Goal: Check status: Check status

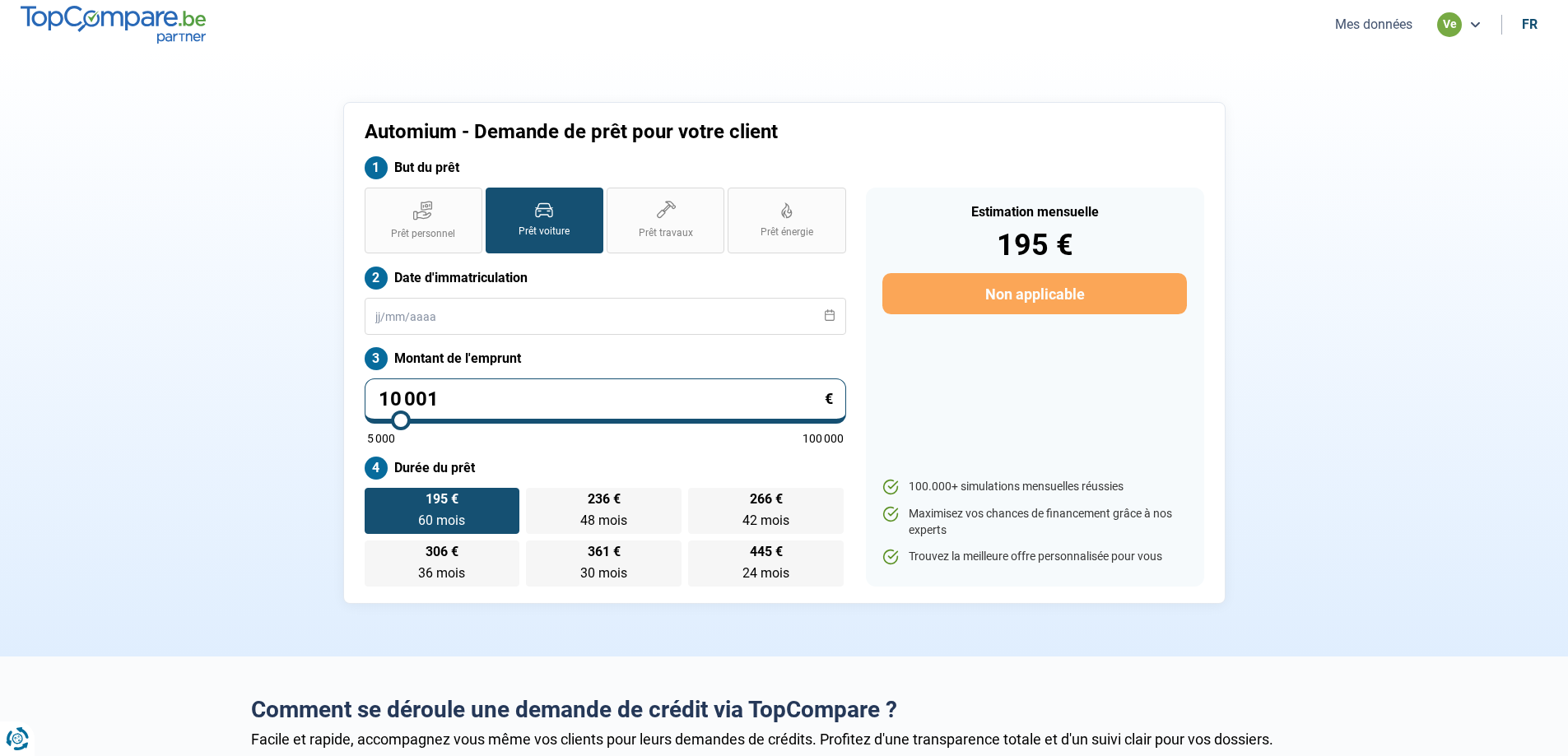
click at [1389, 23] on button "Mes données" at bounding box center [1373, 24] width 87 height 17
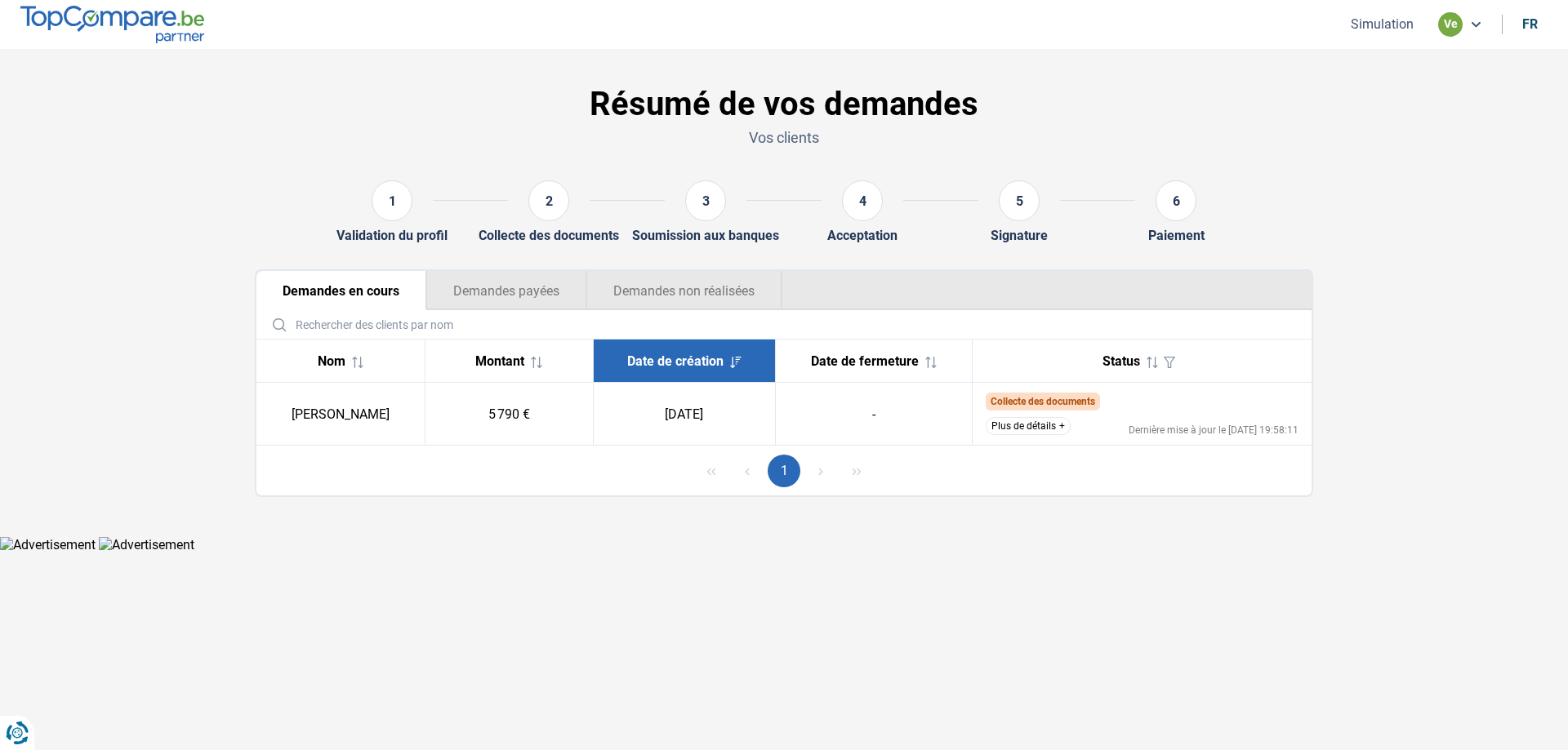
click at [1044, 429] on button "Plus de détails" at bounding box center [1028, 426] width 85 height 18
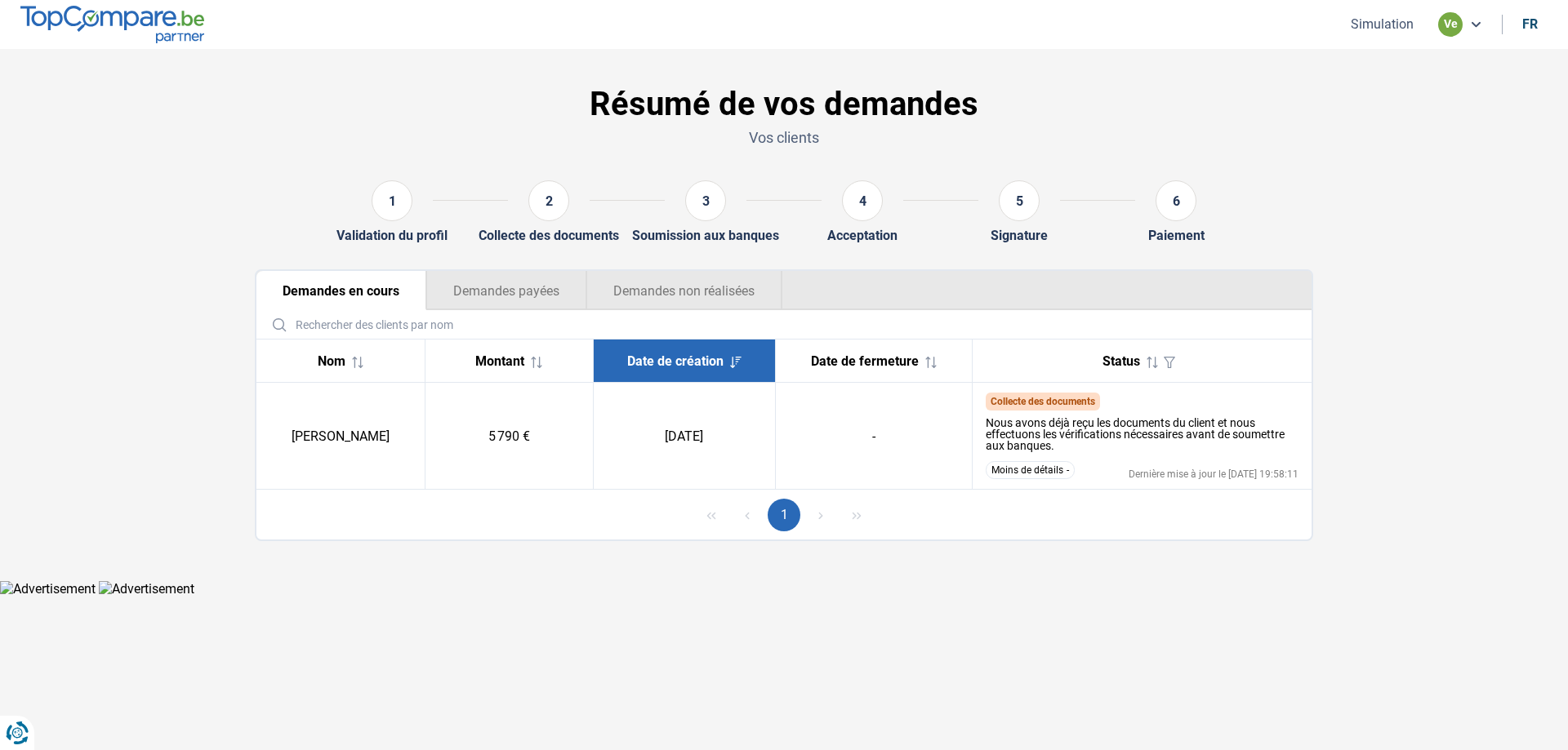
click at [1040, 464] on button "Moins de détails" at bounding box center [1030, 469] width 89 height 18
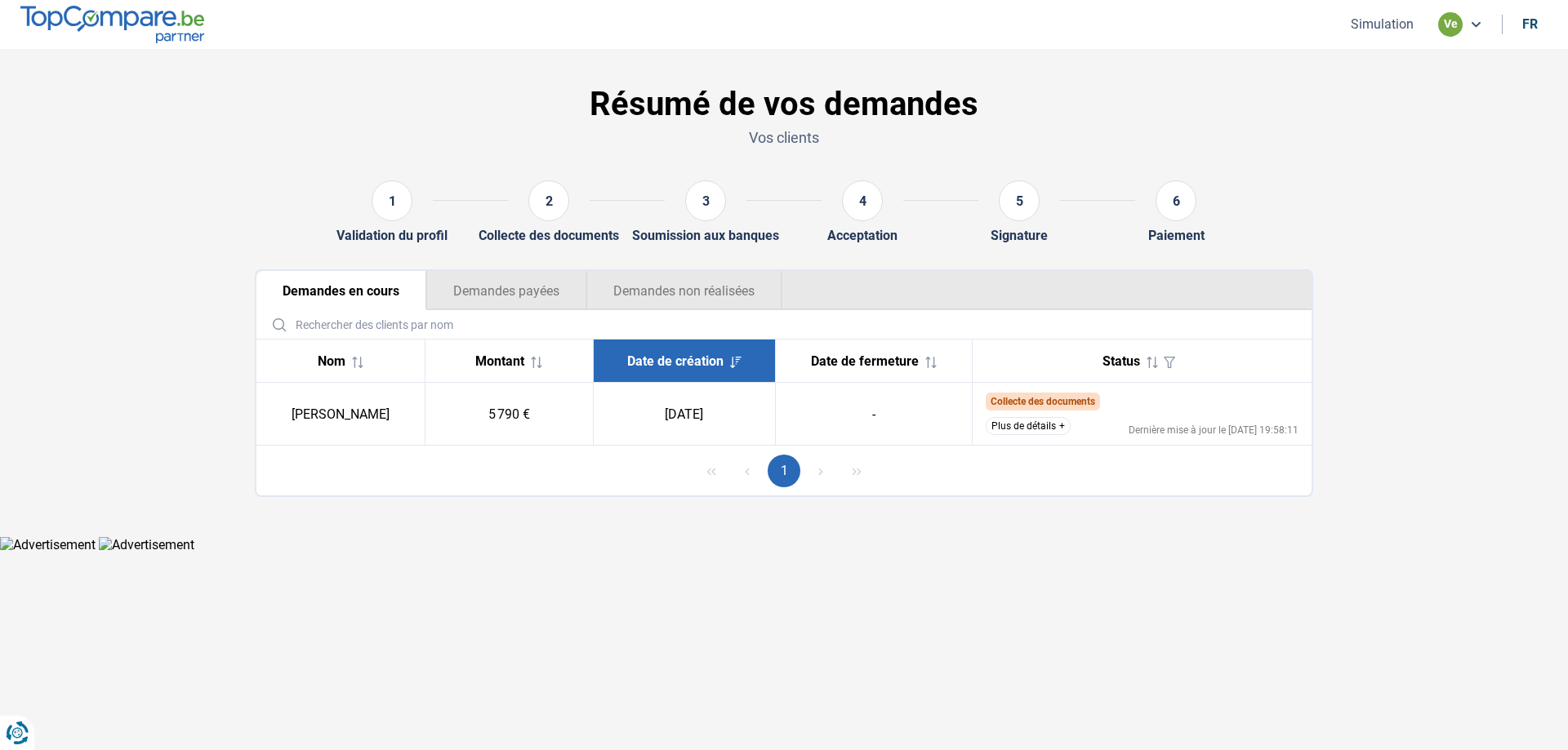
click at [1024, 417] on td "Collecte des documents Nous avons déjà reçu les documents du client et nous eff…" at bounding box center [1142, 414] width 339 height 63
click at [1019, 424] on button "Plus de détails" at bounding box center [1028, 426] width 85 height 18
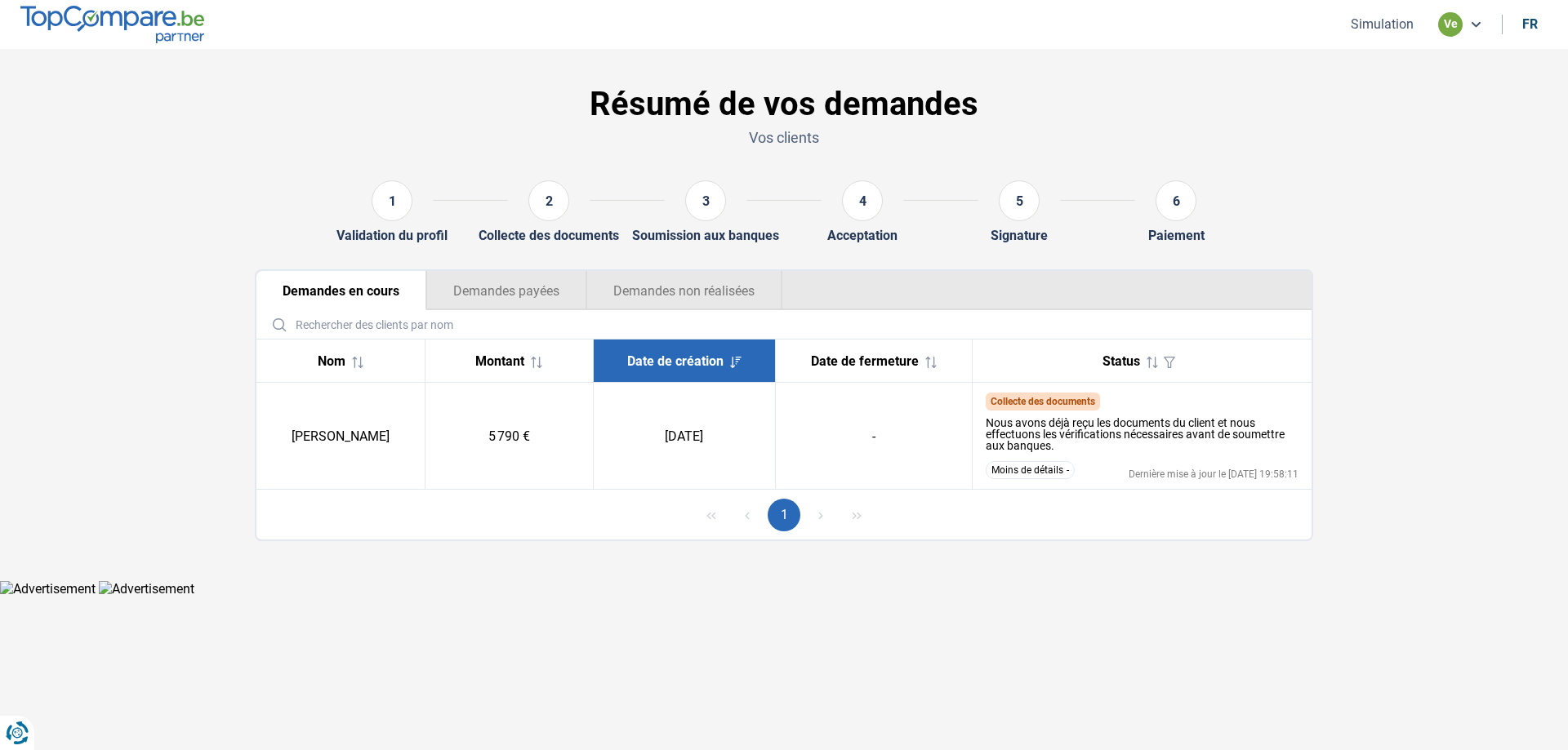
click at [1018, 468] on button "Moins de détails" at bounding box center [1030, 469] width 89 height 18
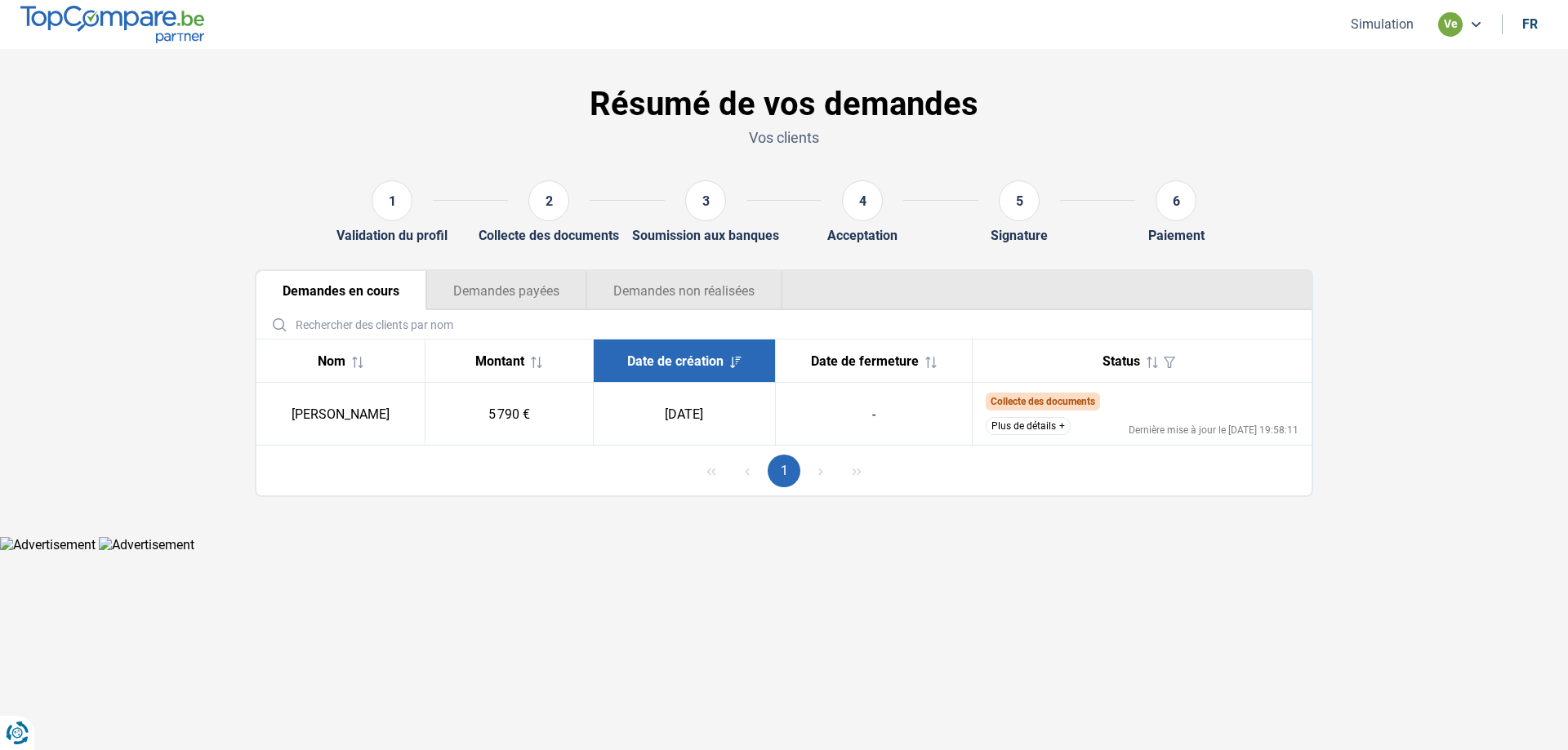
click at [1027, 429] on button "Plus de détails" at bounding box center [1028, 426] width 85 height 18
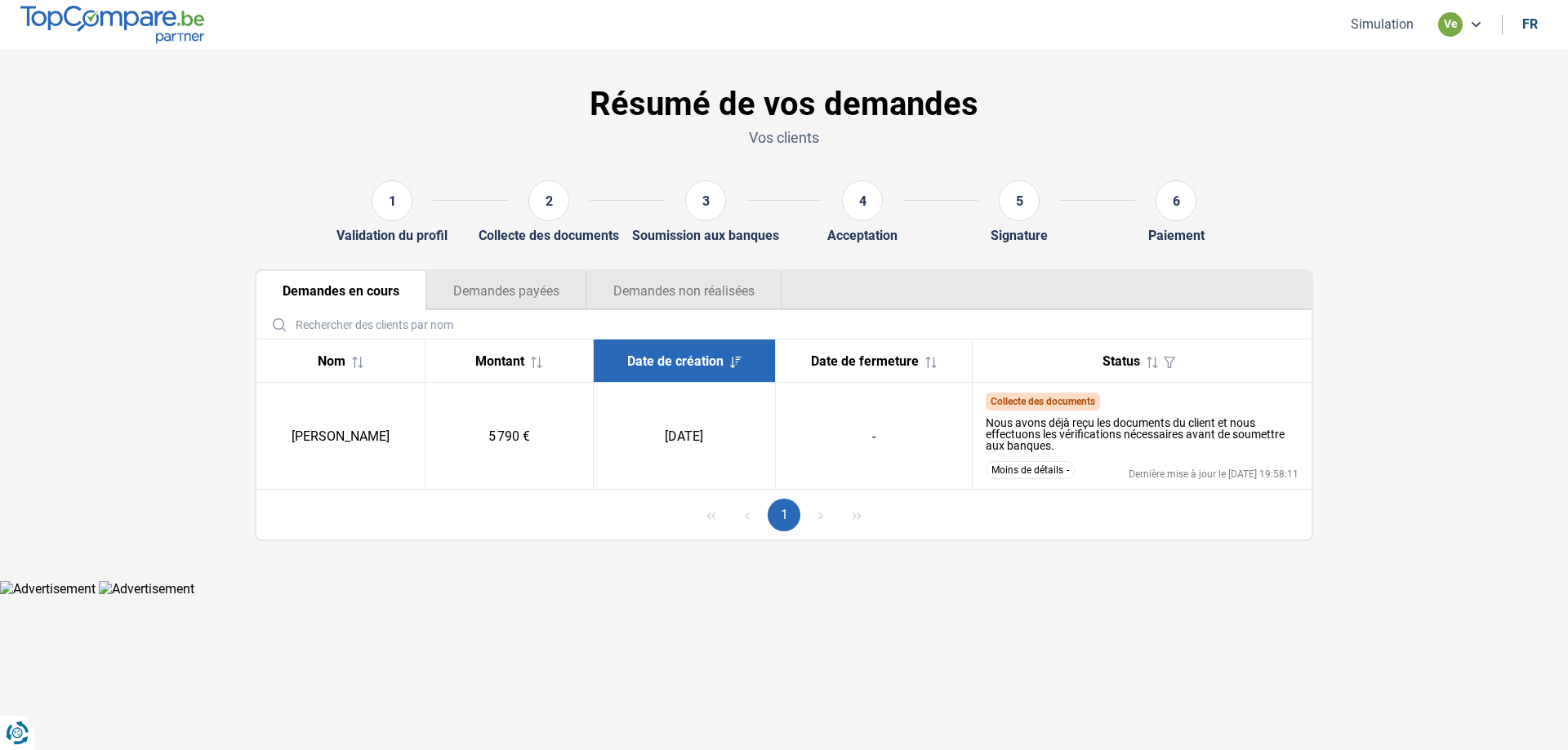
click at [1018, 470] on button "Moins de détails" at bounding box center [1030, 469] width 89 height 18
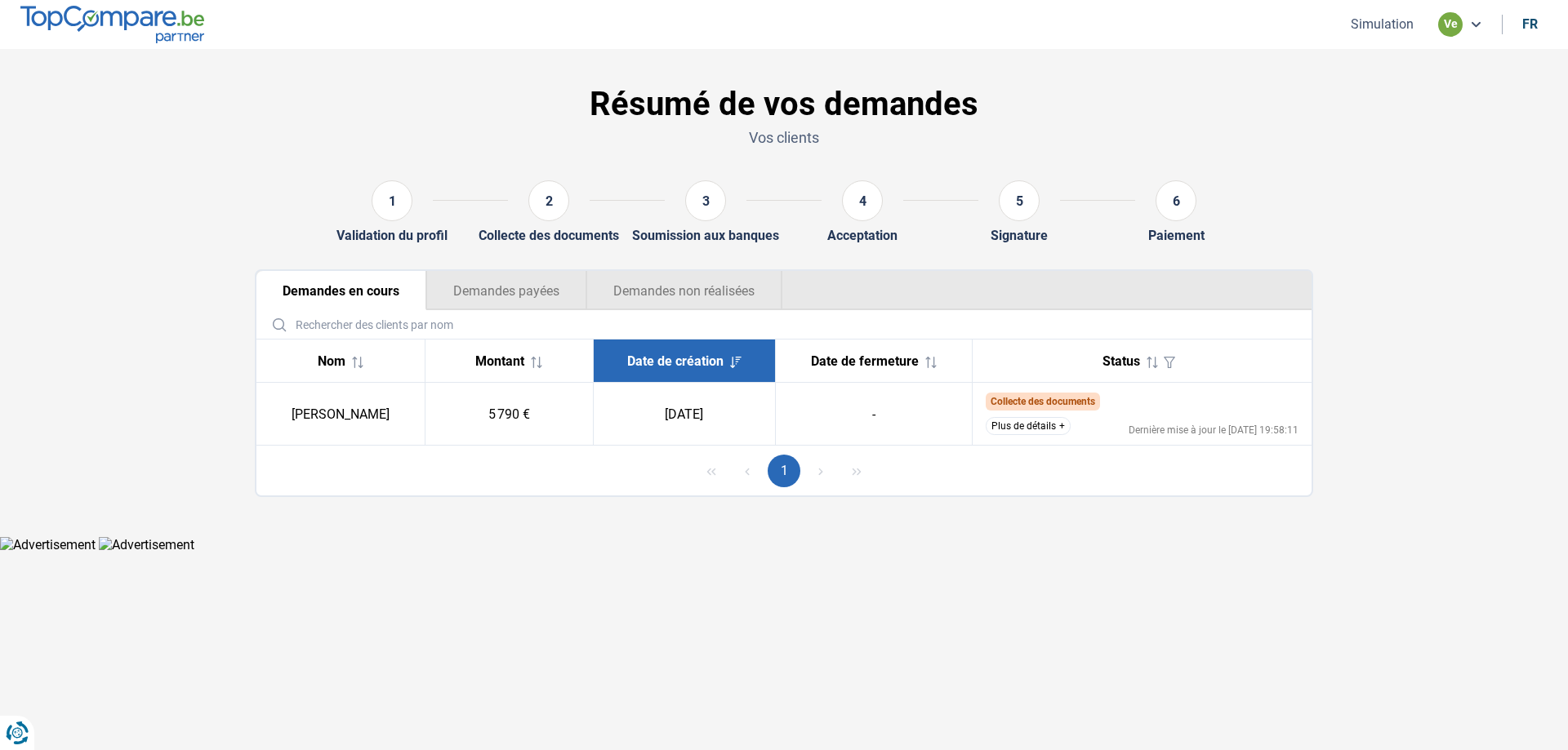
click at [1019, 427] on button "Plus de détails" at bounding box center [1028, 426] width 85 height 18
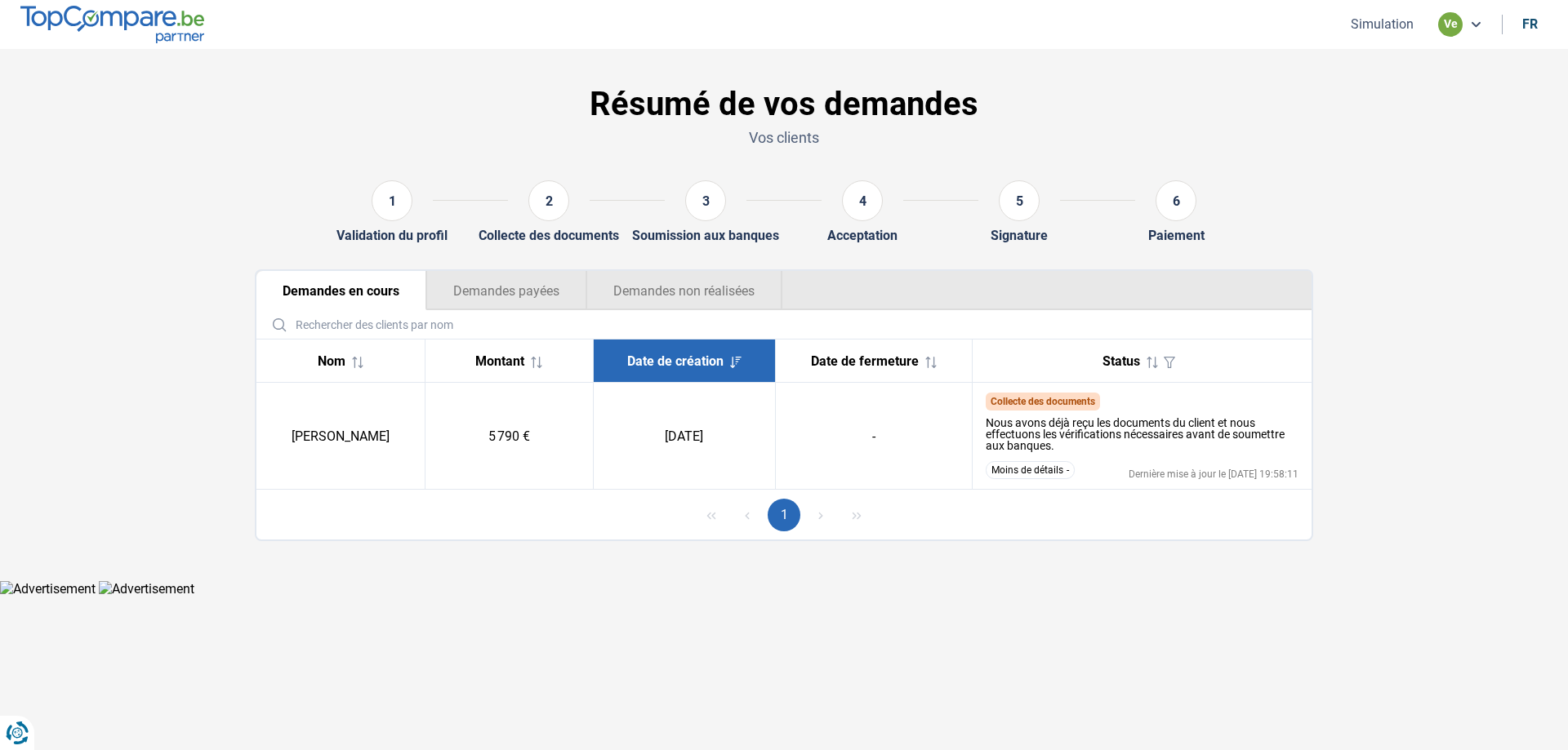
click at [1057, 472] on button "Moins de détails" at bounding box center [1030, 469] width 89 height 18
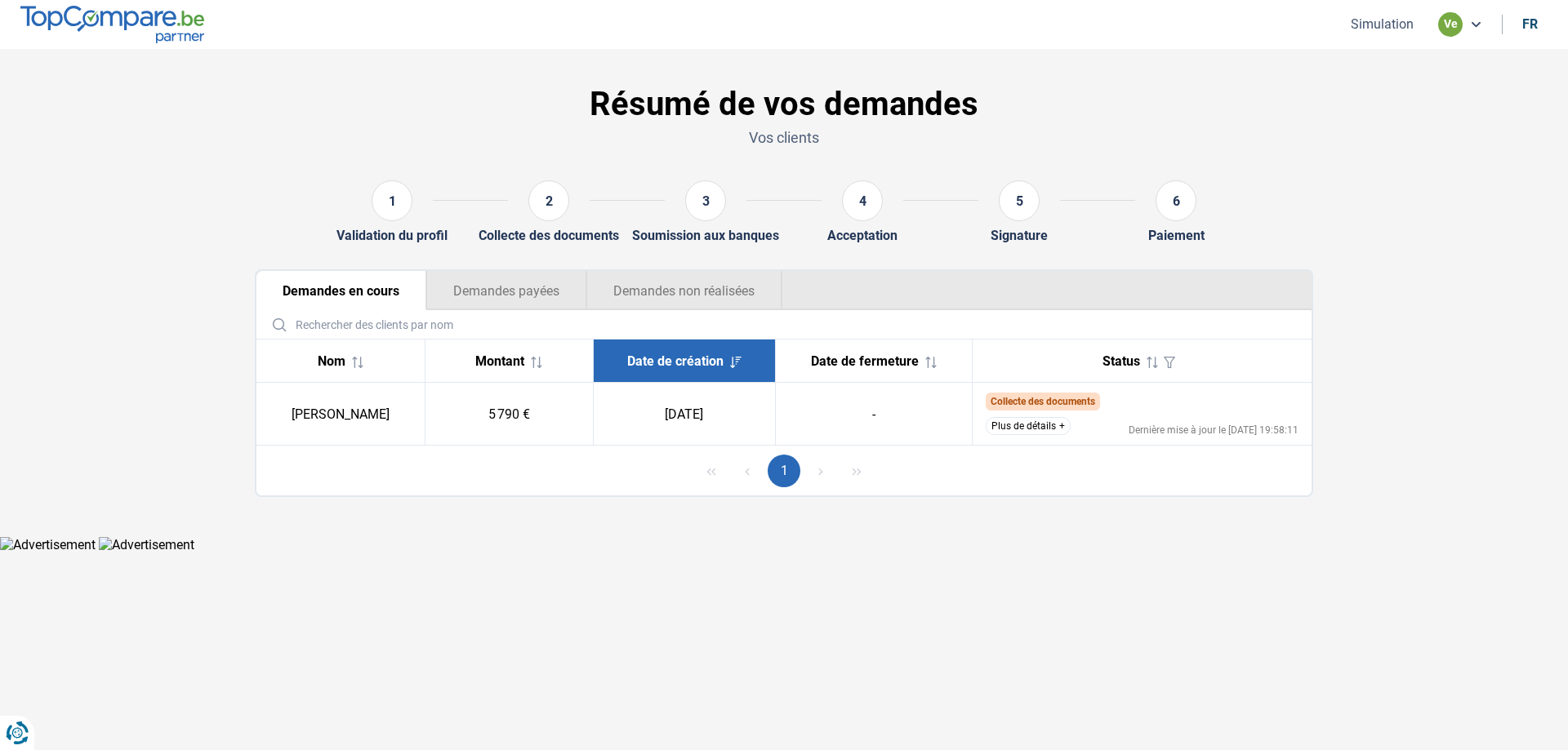
click at [1043, 427] on button "Plus de détails" at bounding box center [1028, 426] width 85 height 18
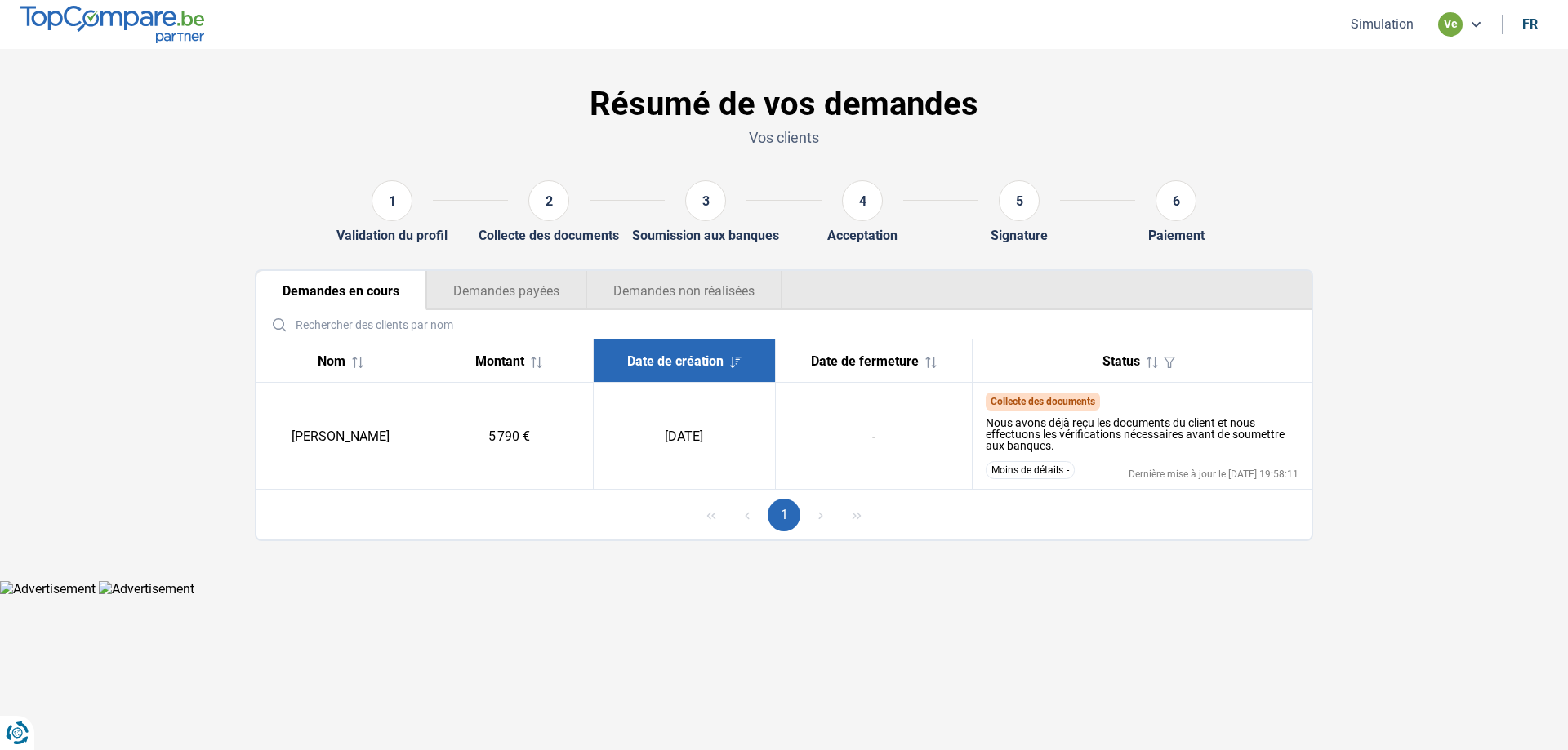
click at [1043, 469] on button "Moins de détails" at bounding box center [1030, 469] width 89 height 18
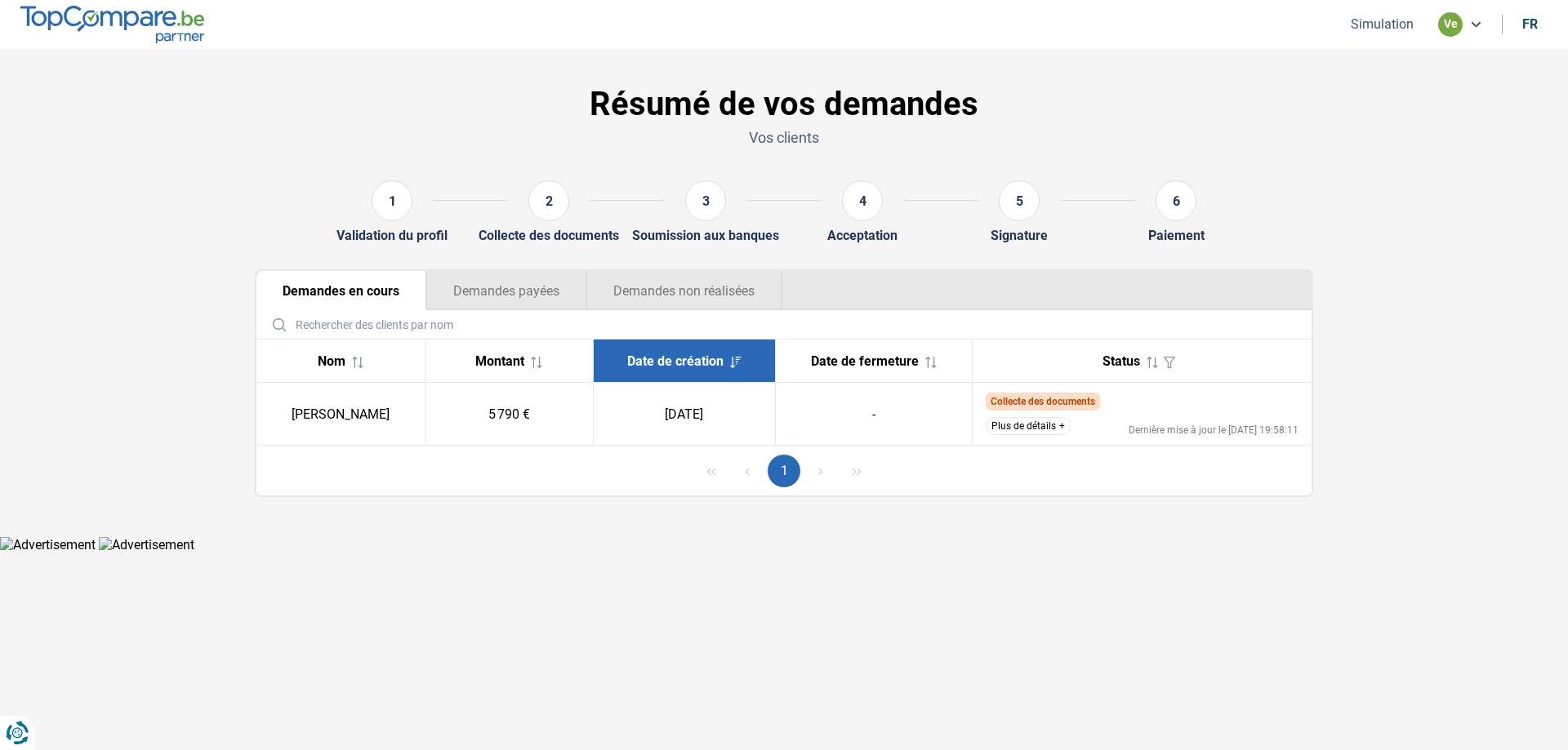
click at [1046, 426] on button "Plus de détails" at bounding box center [1028, 426] width 85 height 18
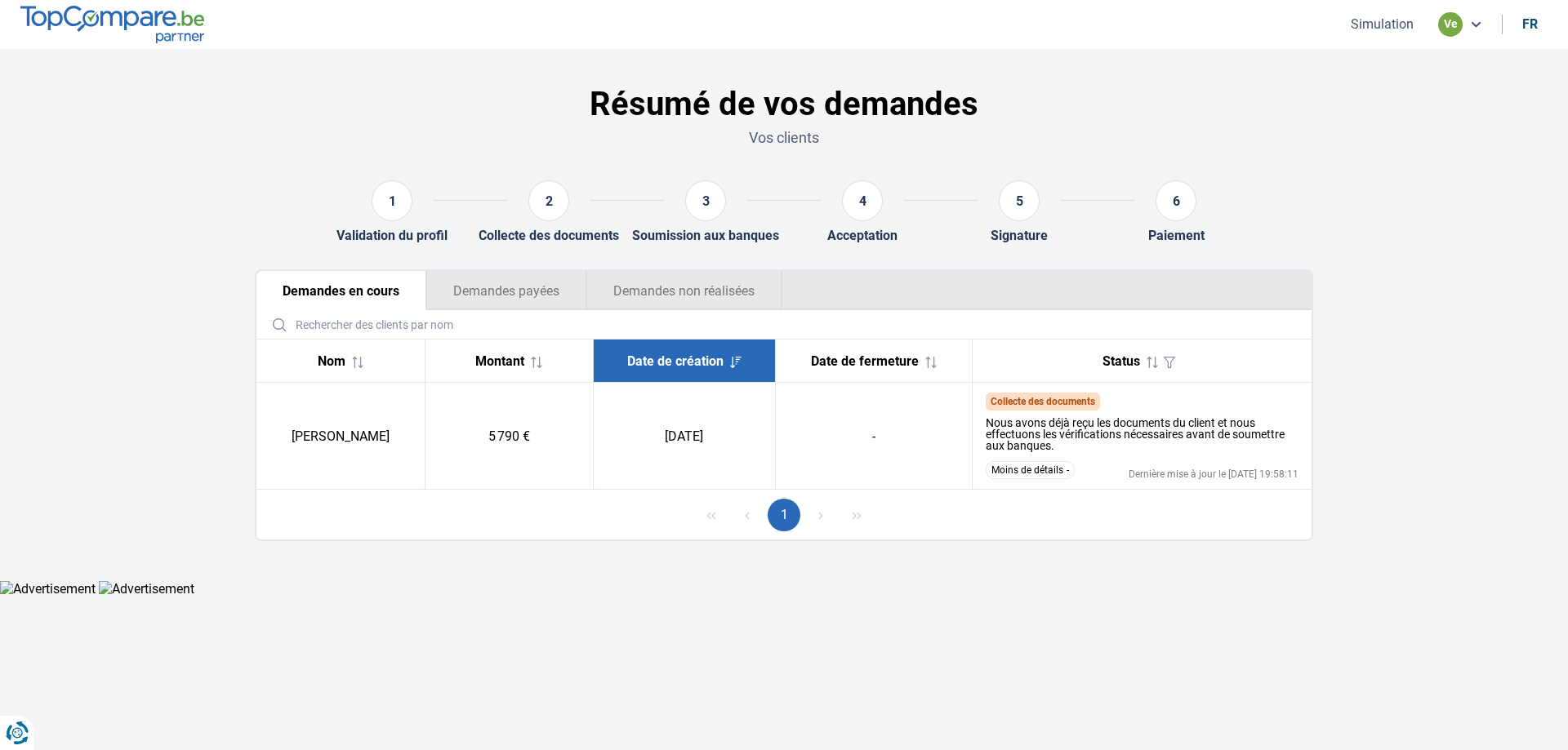
click at [1043, 473] on button "Moins de détails" at bounding box center [1030, 469] width 89 height 18
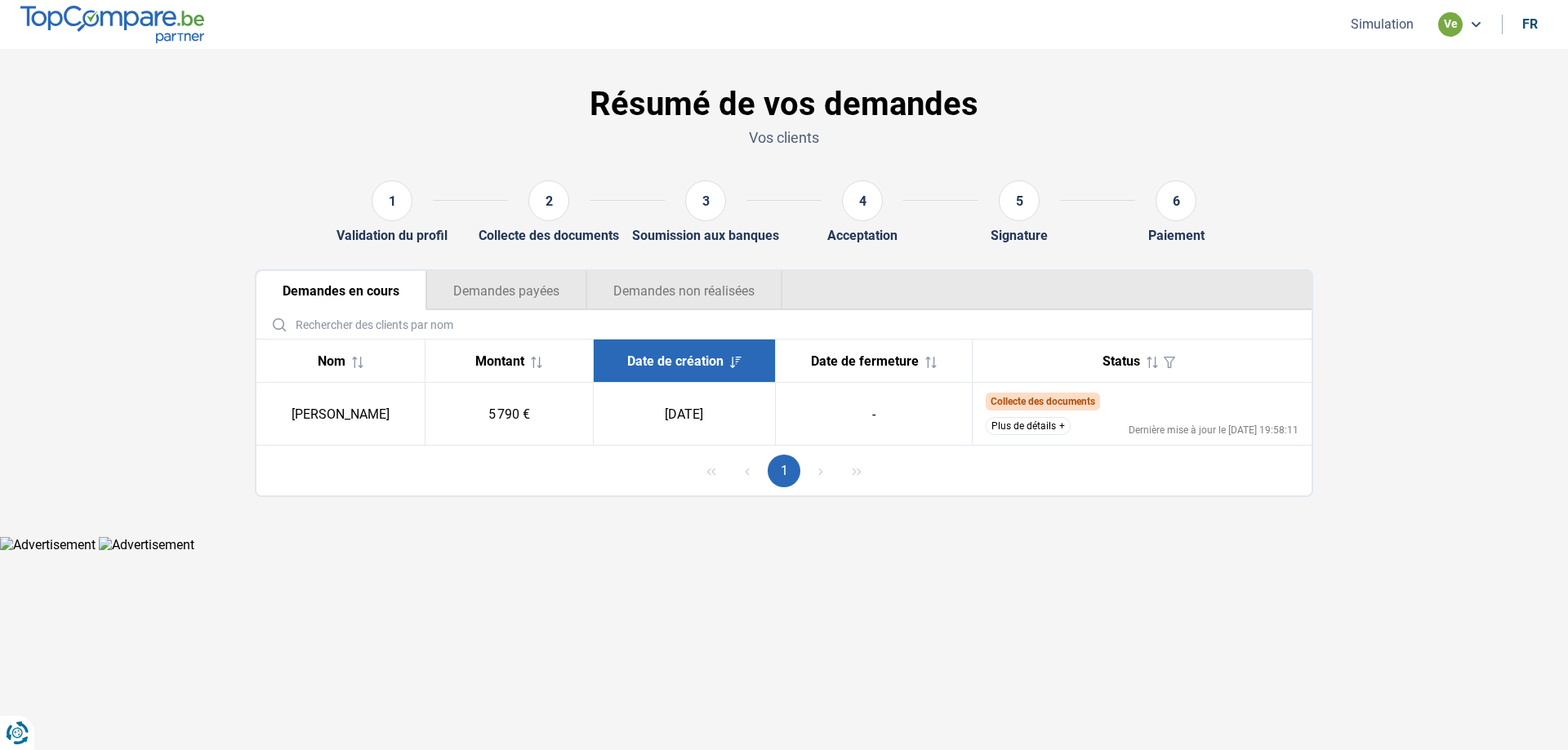
click at [1046, 425] on button "Plus de détails" at bounding box center [1028, 426] width 85 height 18
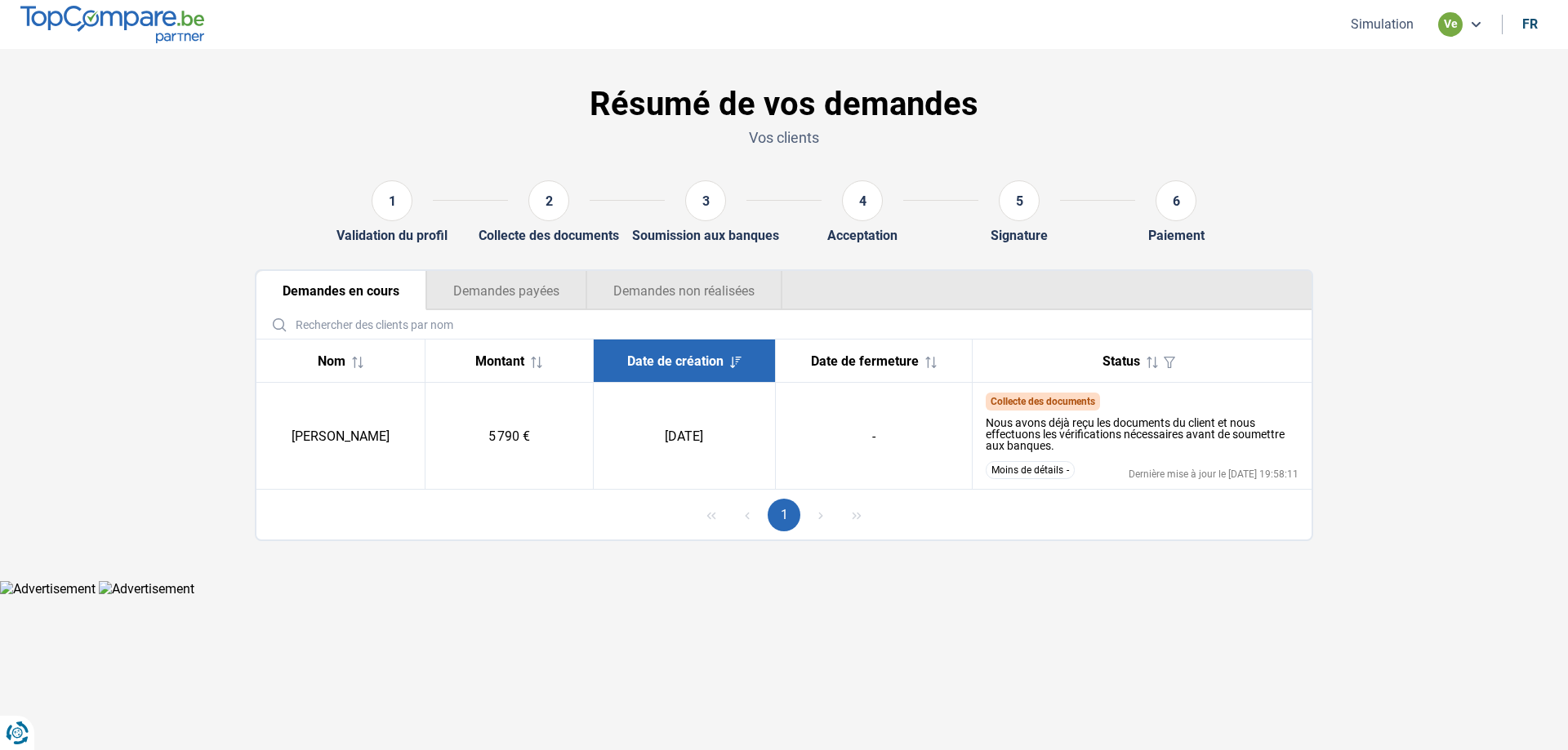
click at [1054, 467] on button "Moins de détails" at bounding box center [1030, 469] width 89 height 18
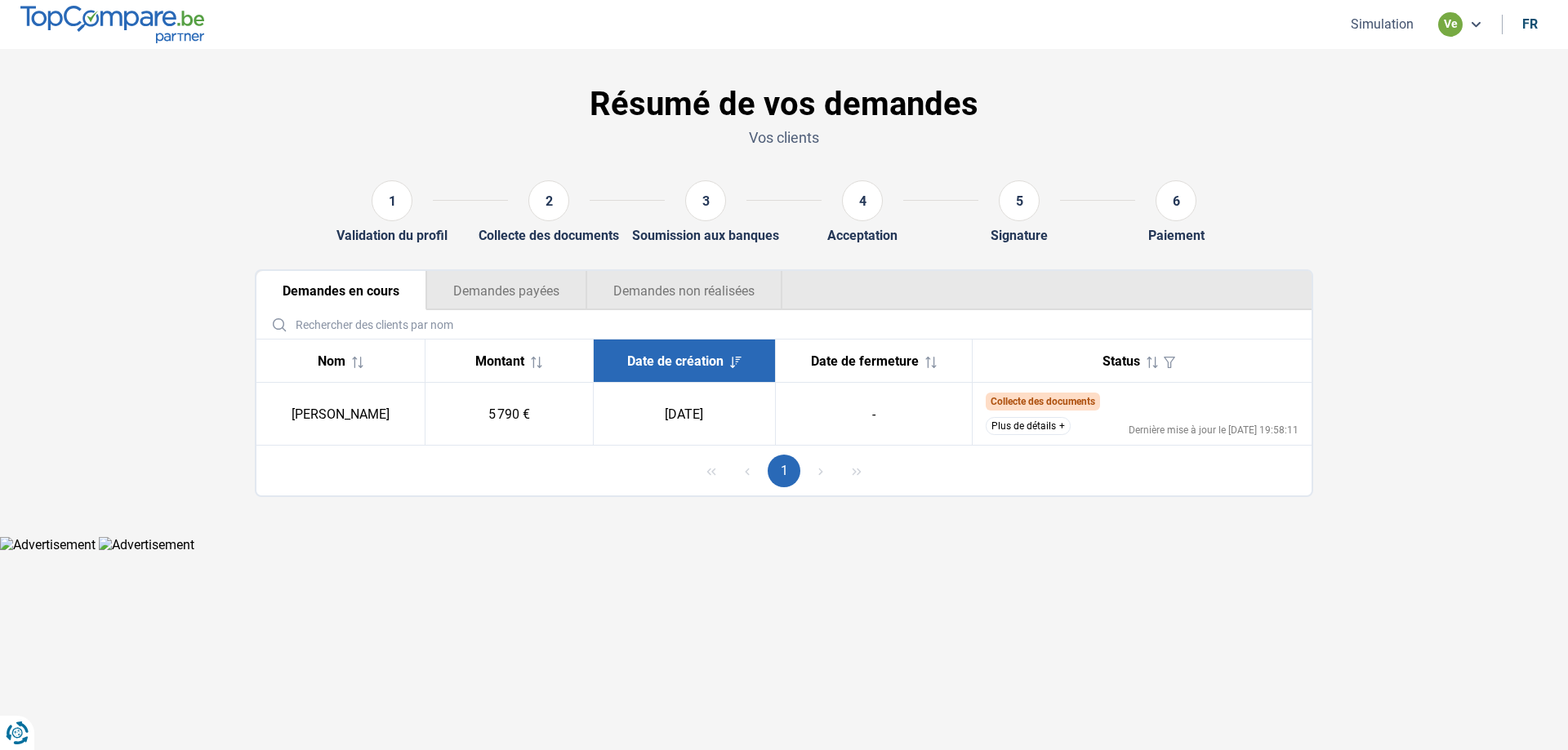
click at [1046, 422] on button "Plus de détails" at bounding box center [1028, 426] width 85 height 18
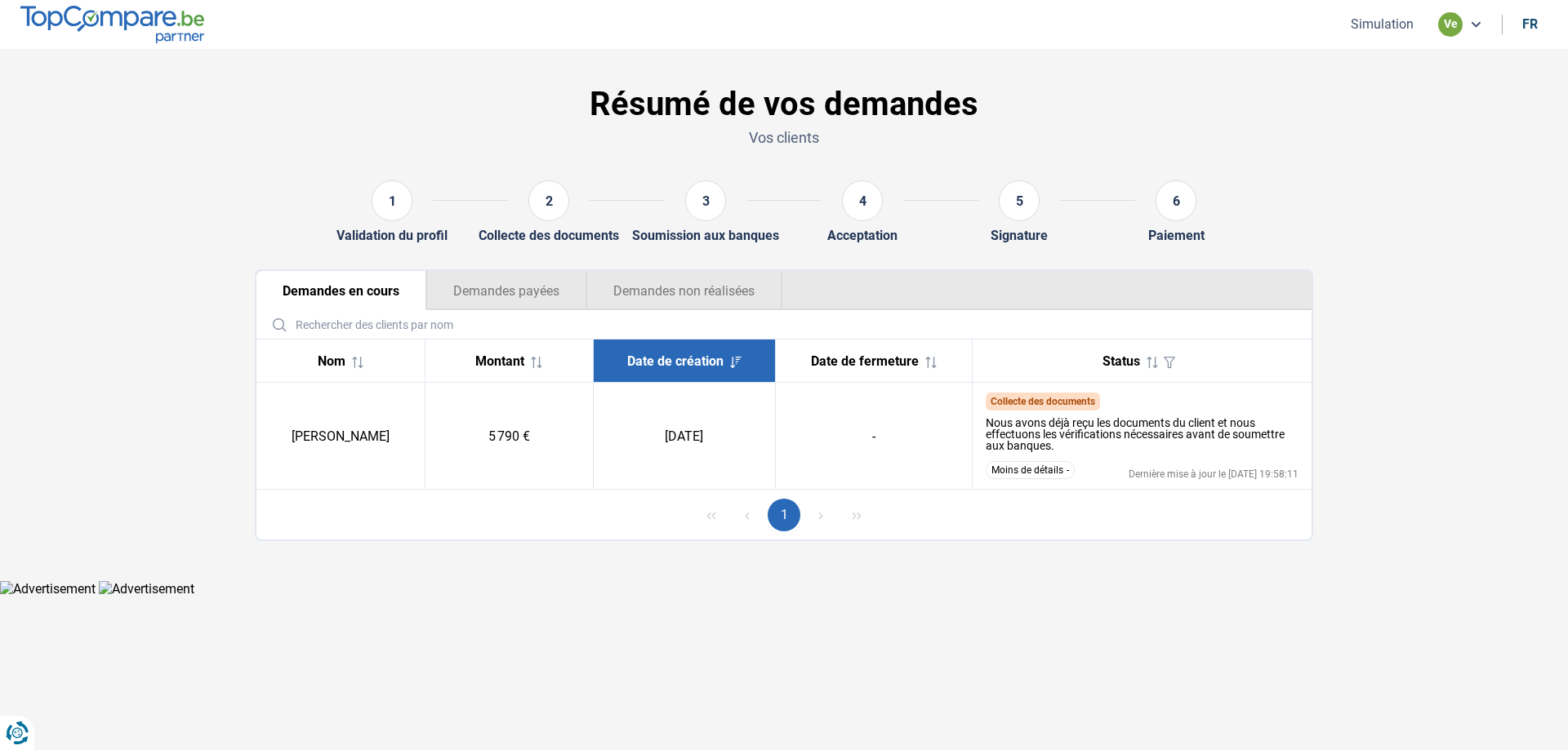
click at [1050, 468] on button "Moins de détails" at bounding box center [1030, 469] width 89 height 18
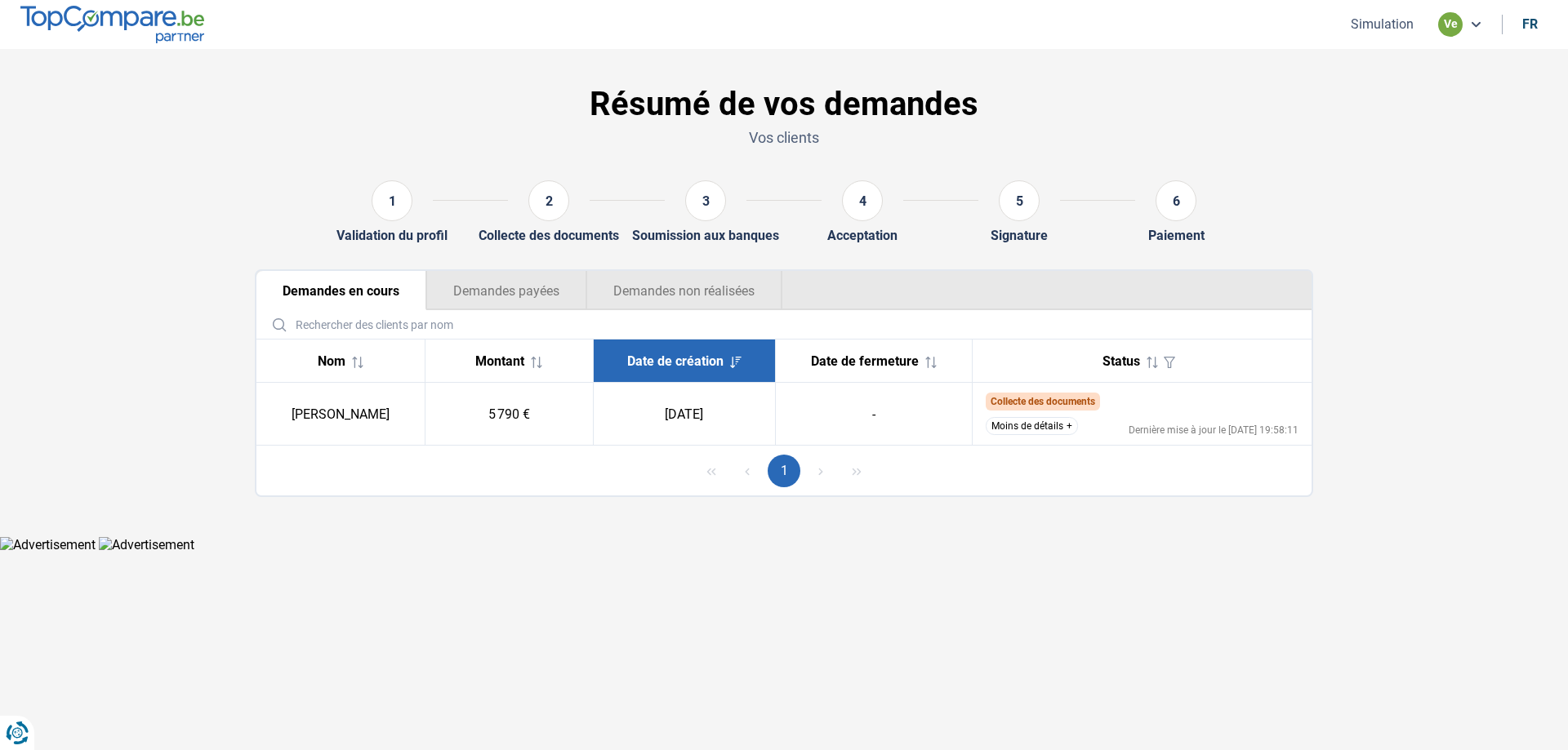
click at [1067, 427] on button "Moins de détails" at bounding box center [1032, 426] width 92 height 18
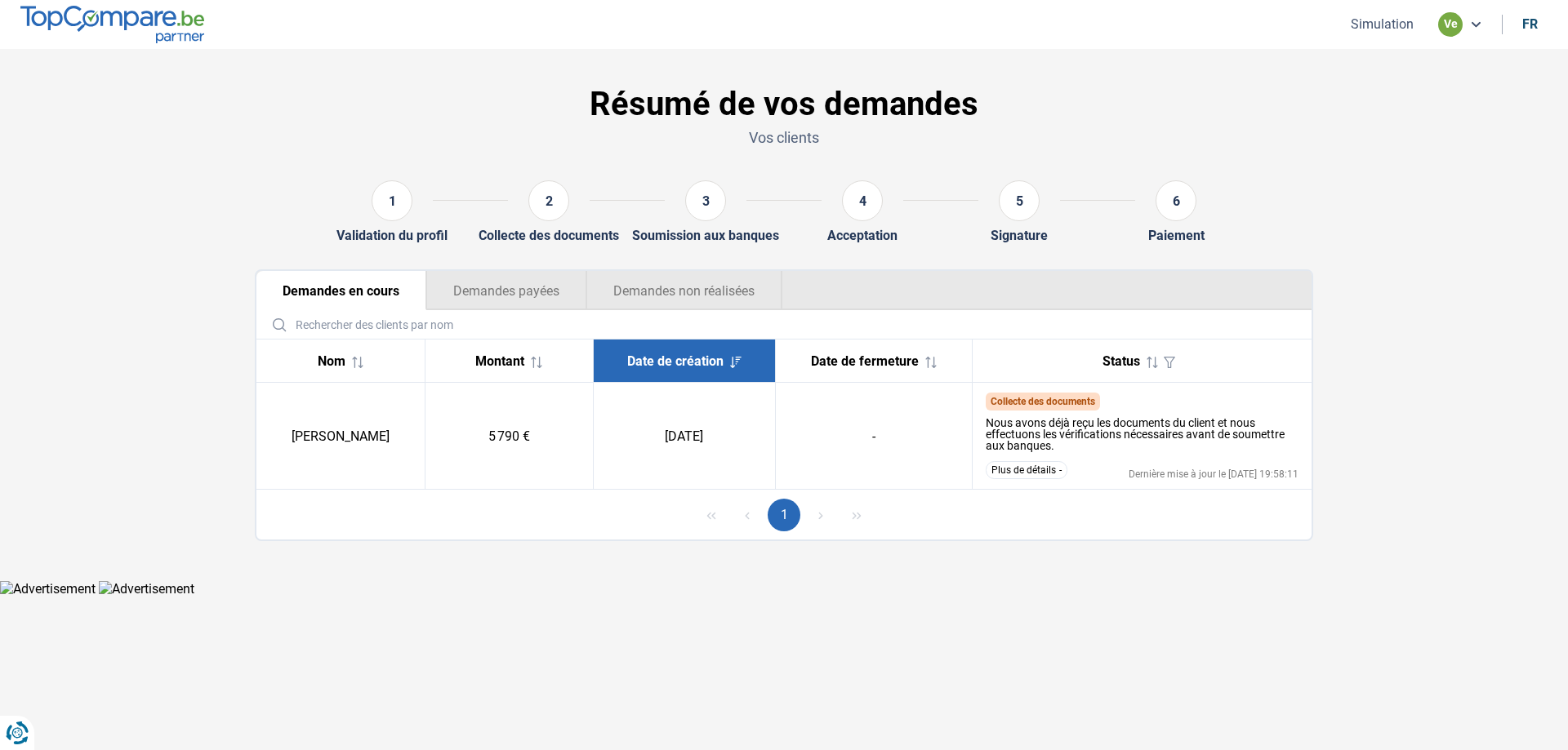
click at [1055, 470] on button "Plus de détails" at bounding box center [1026, 469] width 82 height 18
